Goal: Navigation & Orientation: Go to known website

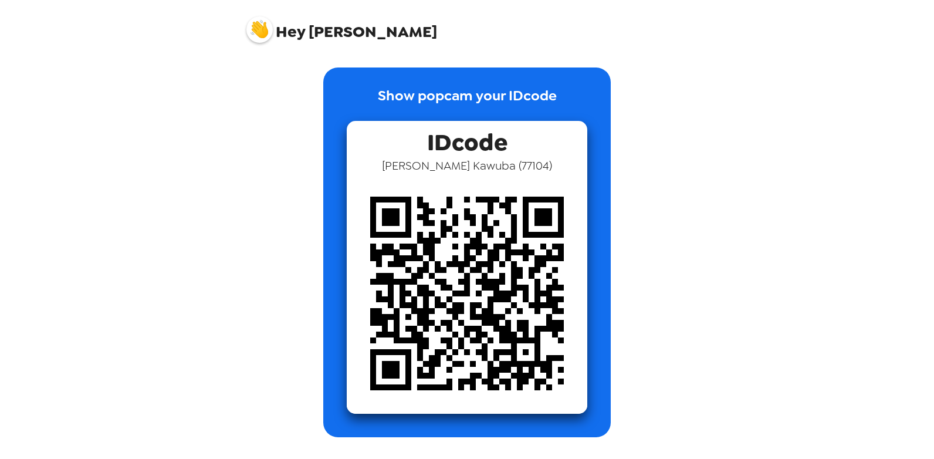
click at [469, 289] on img at bounding box center [467, 293] width 241 height 241
